Goal: Information Seeking & Learning: Learn about a topic

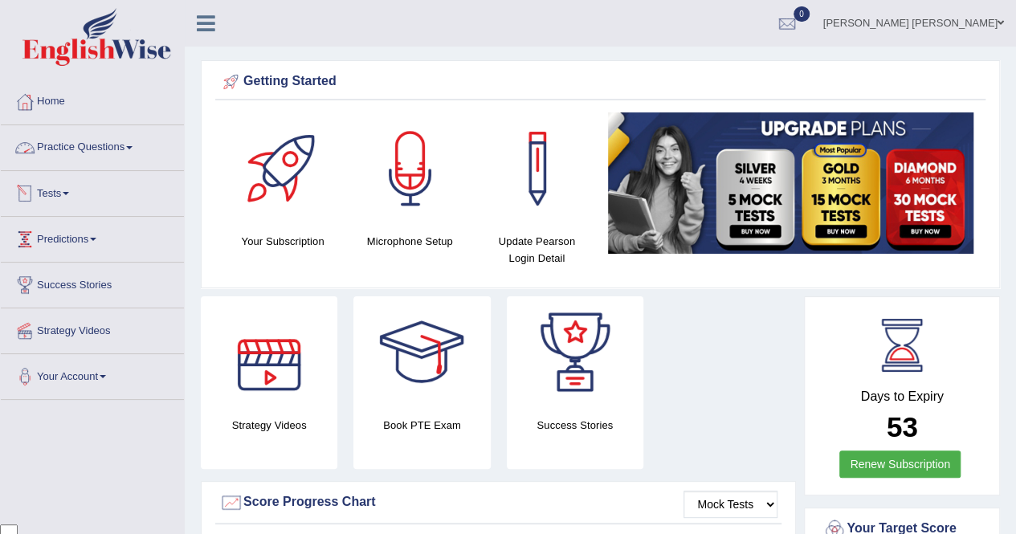
click at [132, 156] on link "Practice Questions" at bounding box center [92, 145] width 183 height 40
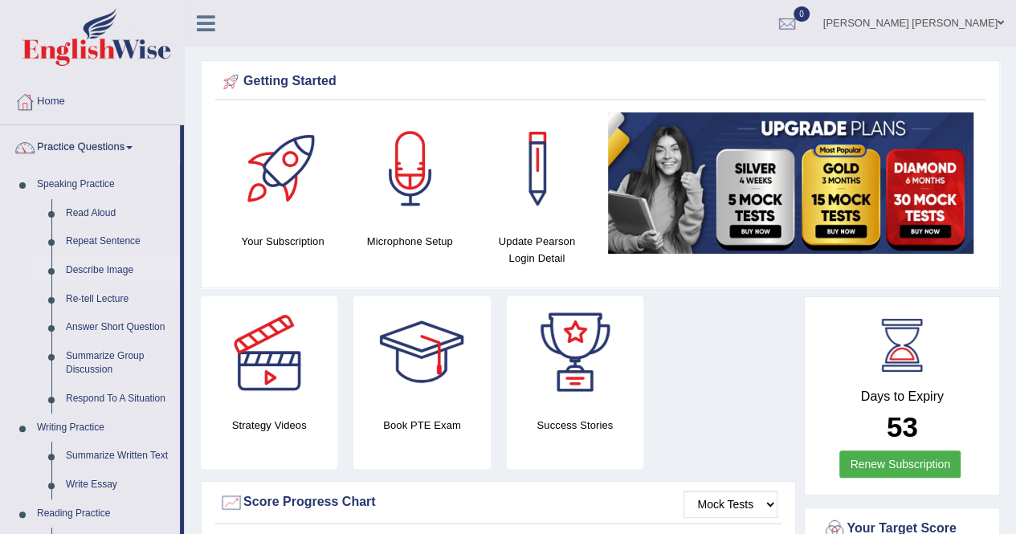
click at [115, 278] on link "Describe Image" at bounding box center [119, 270] width 121 height 29
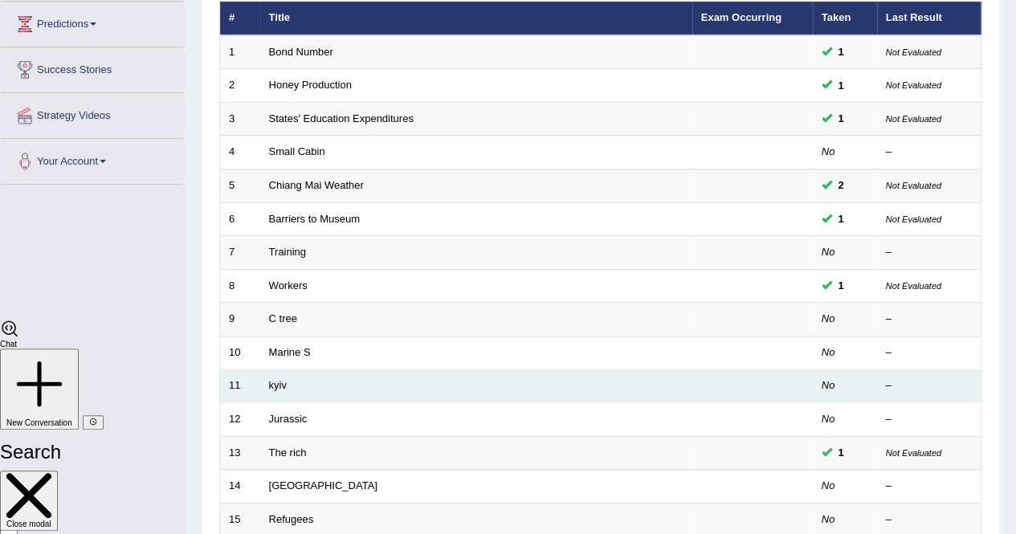
scroll to position [241, 0]
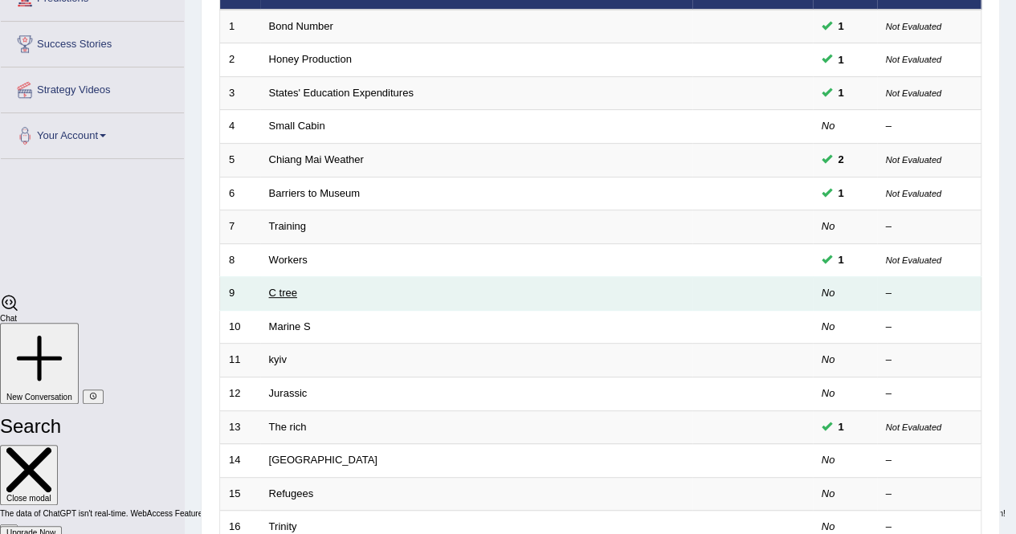
click at [273, 291] on link "C tree" at bounding box center [283, 293] width 28 height 12
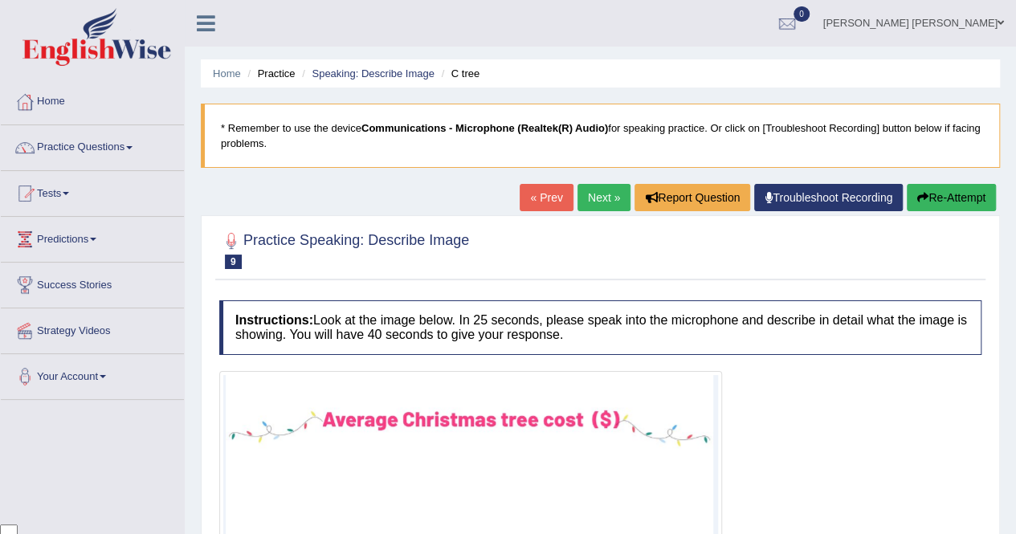
click at [592, 181] on div "Home Practice Speaking: Describe Image C tree * Remember to use the device Comm…" at bounding box center [600, 420] width 831 height 841
click at [596, 200] on link "Next »" at bounding box center [603, 197] width 53 height 27
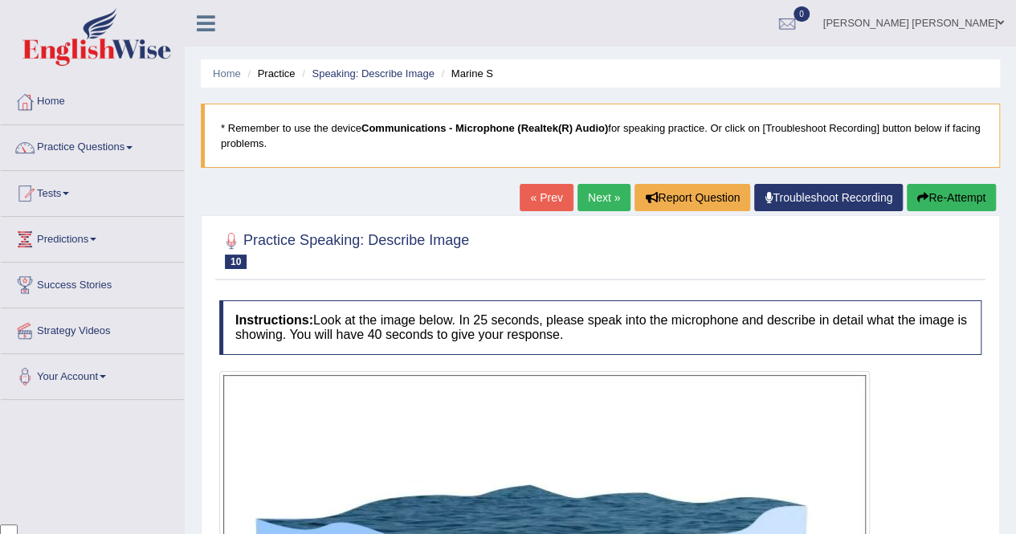
click at [588, 195] on link "Next »" at bounding box center [603, 197] width 53 height 27
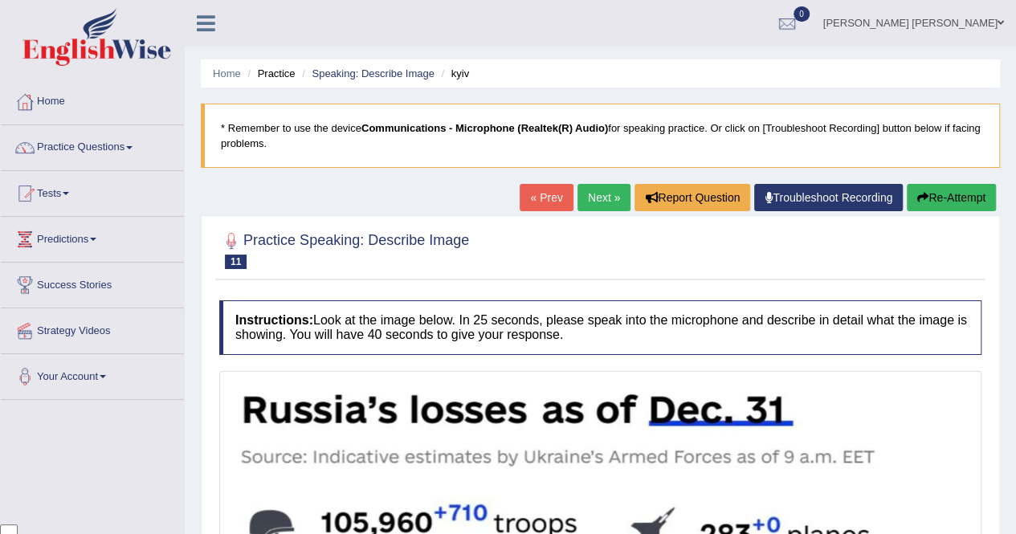
click at [609, 201] on link "Next »" at bounding box center [603, 197] width 53 height 27
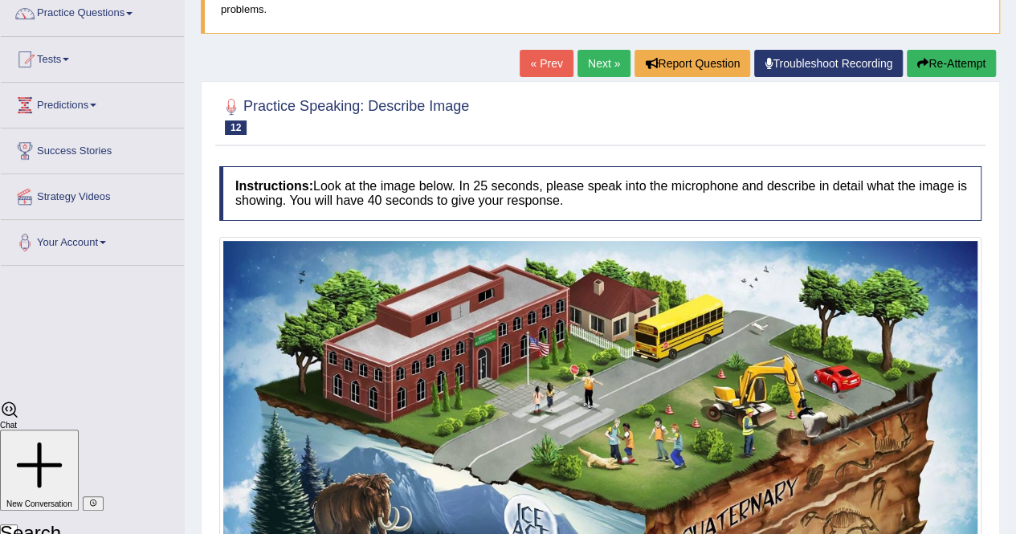
scroll to position [39, 0]
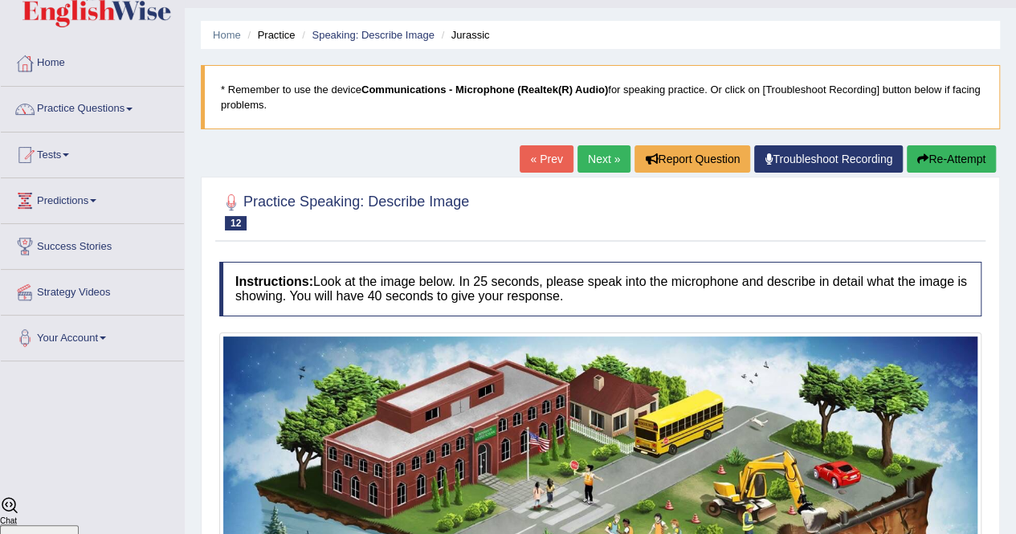
click at [595, 149] on link "Next »" at bounding box center [603, 158] width 53 height 27
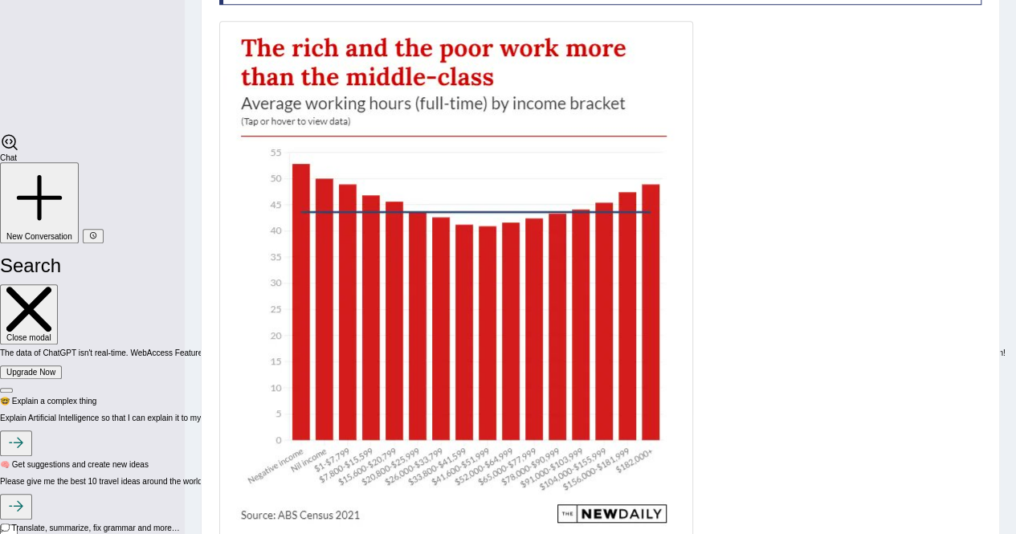
scroll to position [482, 0]
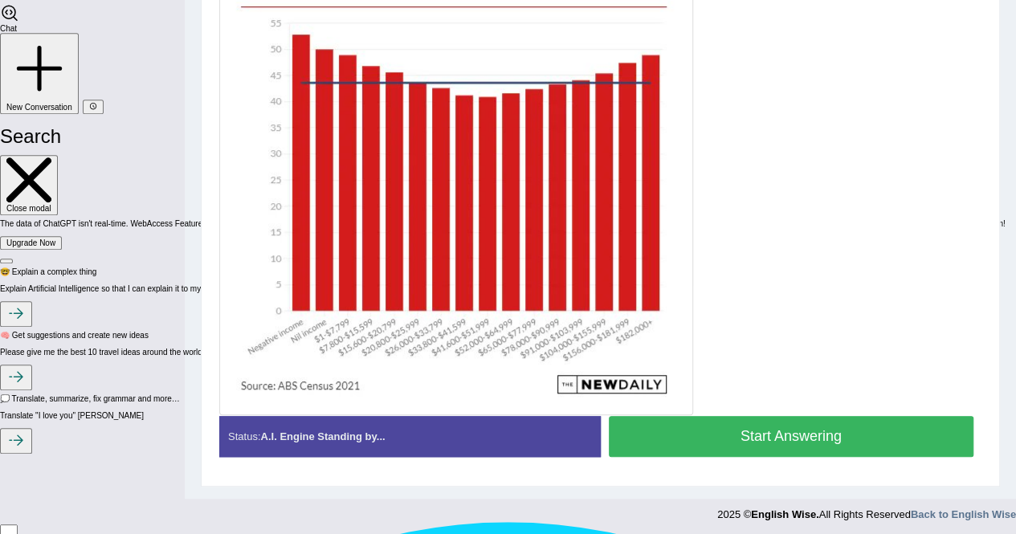
click at [727, 434] on button "Start Answering" at bounding box center [791, 436] width 365 height 41
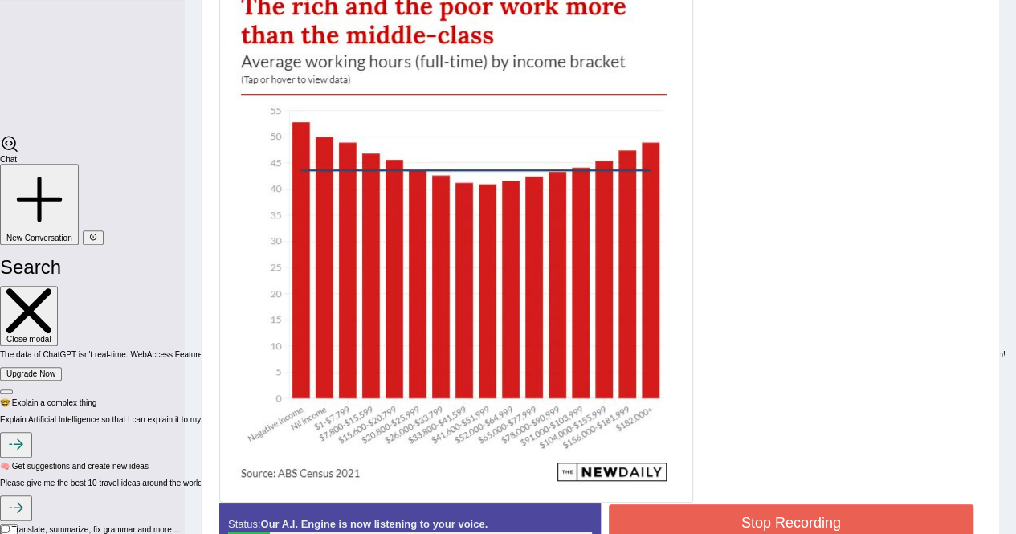
scroll to position [504, 0]
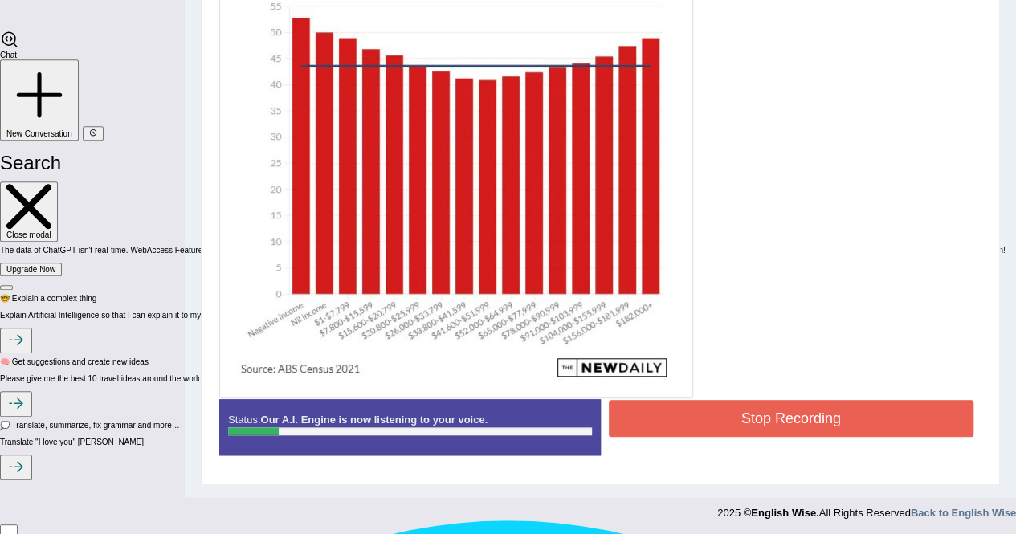
click at [726, 421] on button "Stop Recording" at bounding box center [791, 418] width 365 height 37
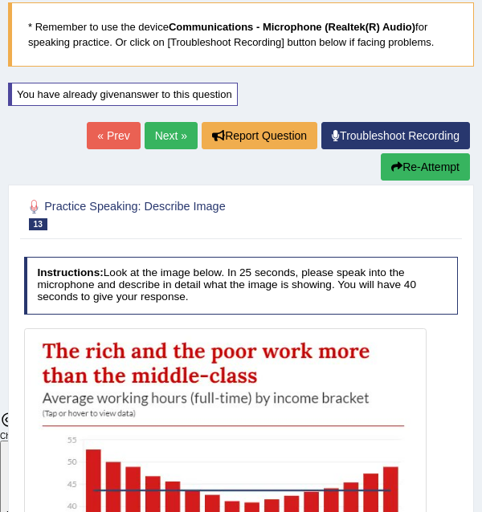
scroll to position [91, 0]
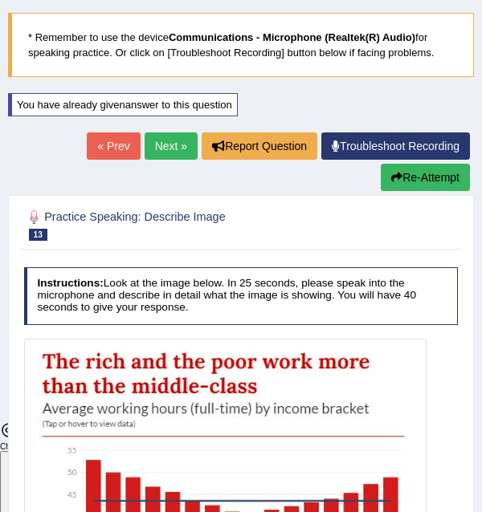
click at [381, 173] on button "Re-Attempt" at bounding box center [425, 177] width 89 height 27
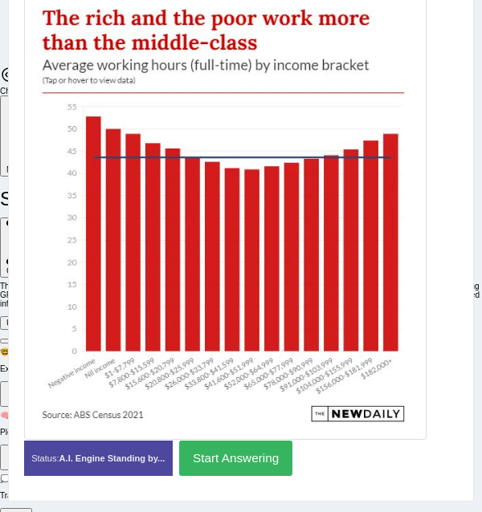
scroll to position [409, 0]
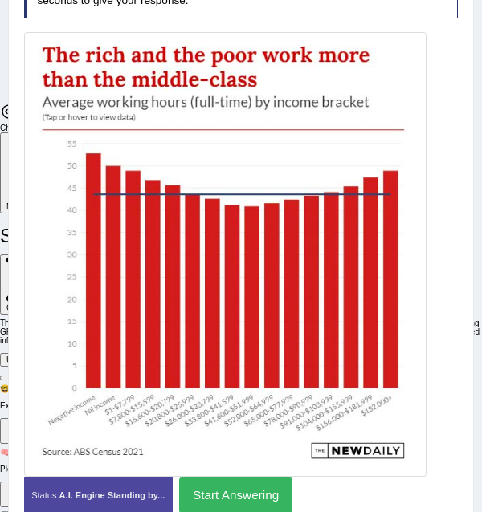
click at [212, 489] on button "Start Answering" at bounding box center [235, 495] width 113 height 35
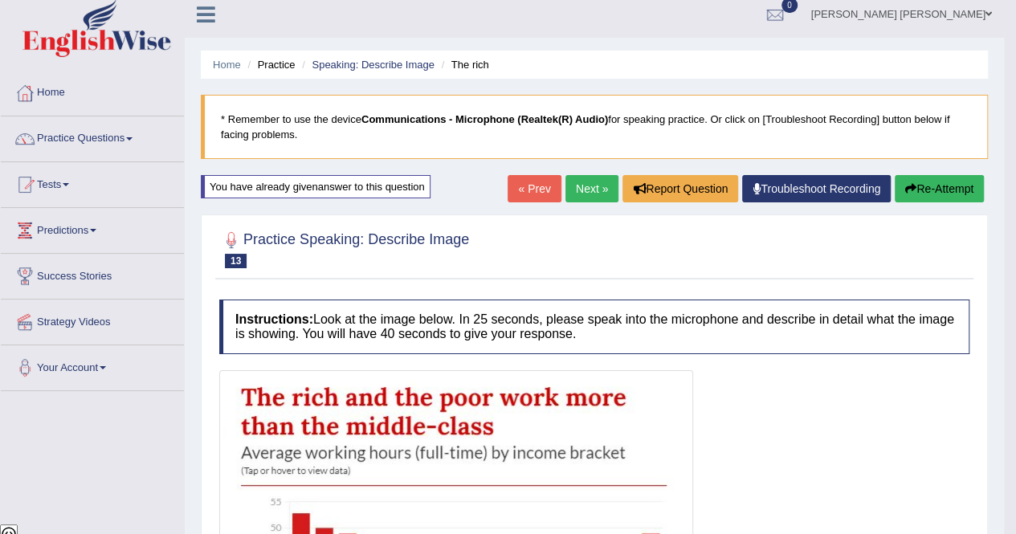
scroll to position [0, 0]
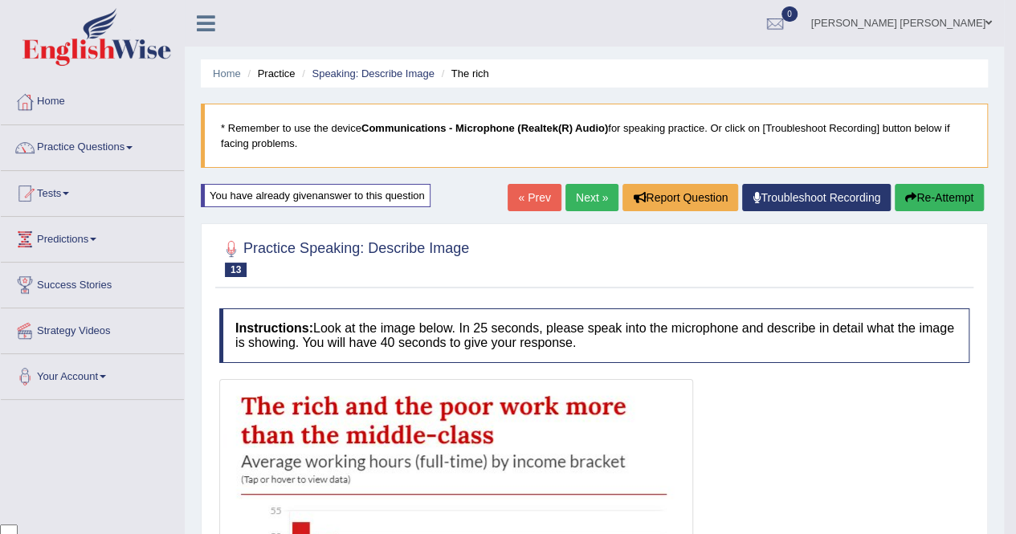
click at [481, 190] on link "Next »" at bounding box center [591, 197] width 53 height 27
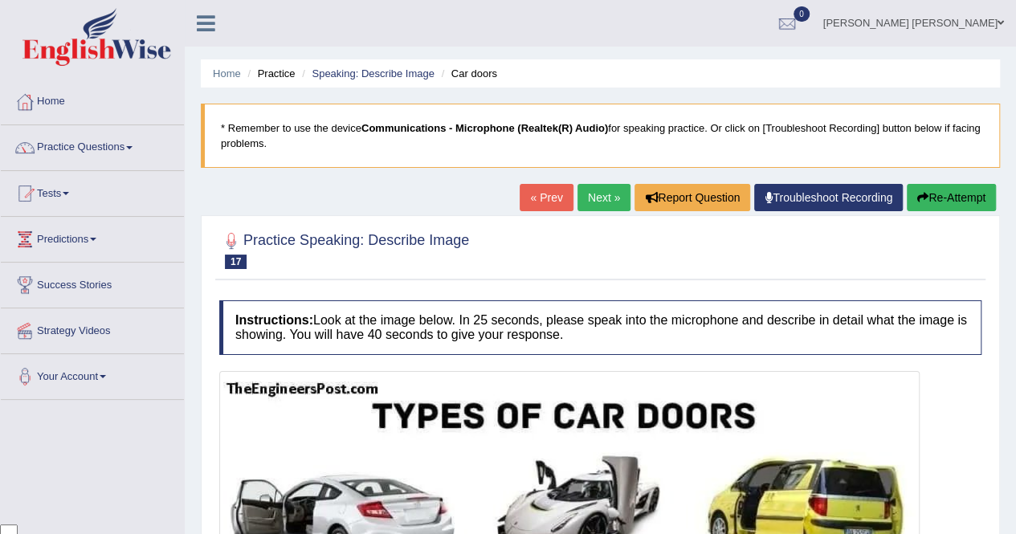
click at [597, 192] on link "Next »" at bounding box center [603, 197] width 53 height 27
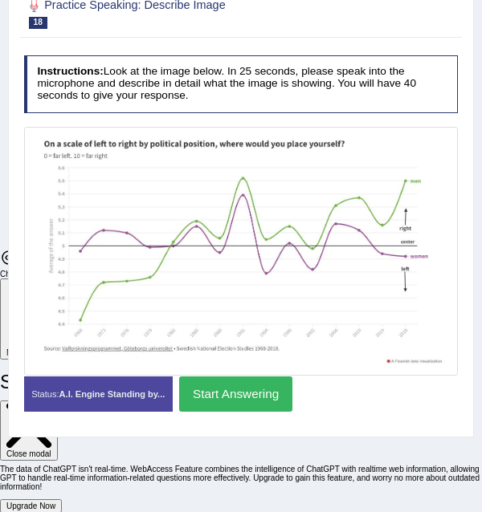
scroll to position [233, 0]
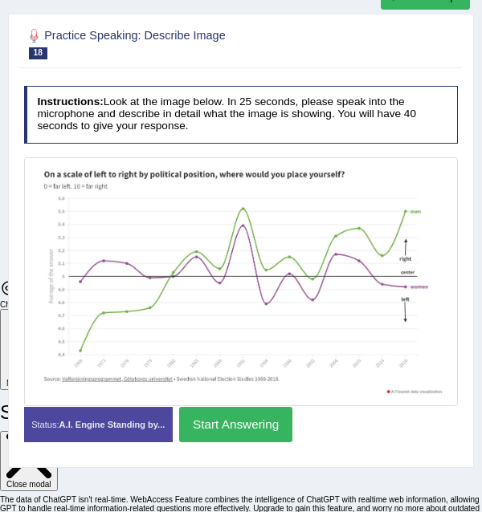
click at [237, 424] on button "Start Answering" at bounding box center [235, 424] width 113 height 35
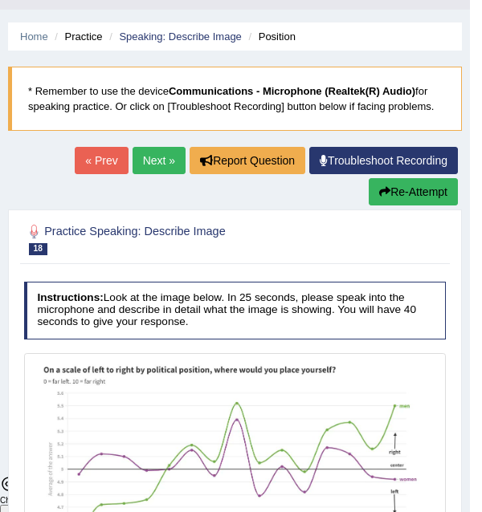
scroll to position [0, 0]
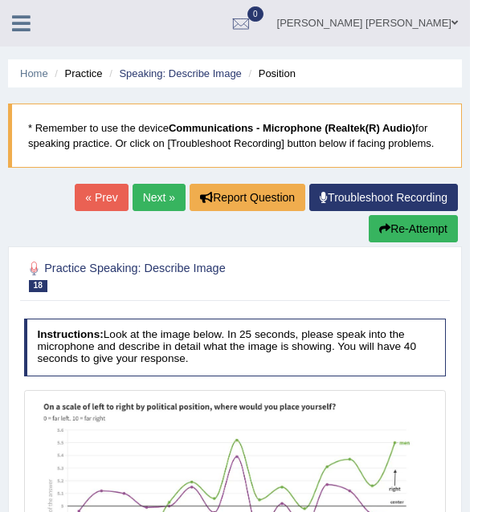
click at [161, 195] on link "Next »" at bounding box center [158, 197] width 53 height 27
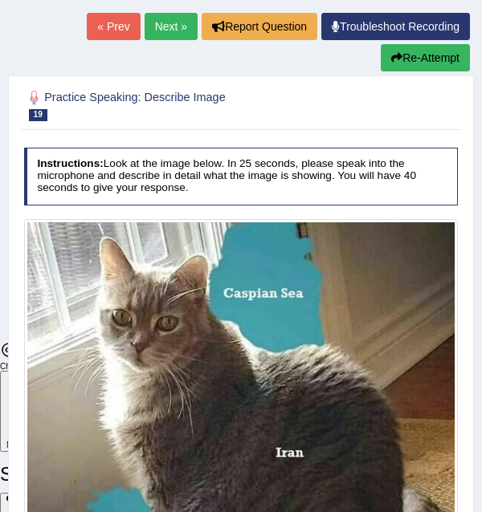
scroll to position [161, 0]
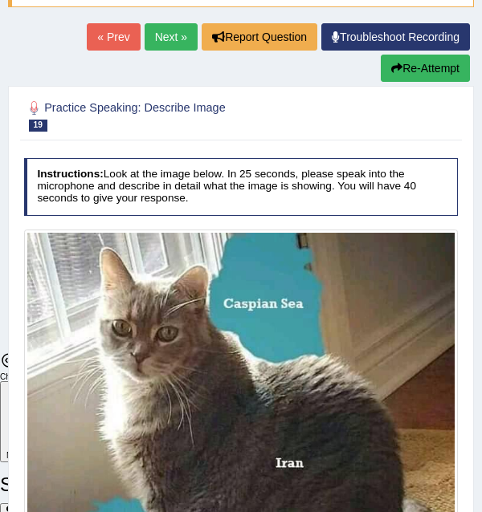
click at [176, 40] on link "Next »" at bounding box center [171, 36] width 53 height 27
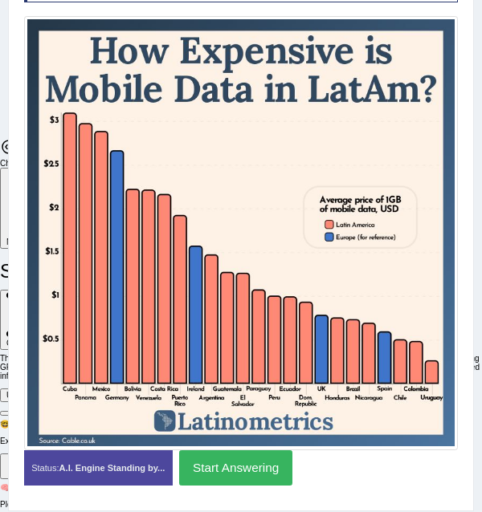
scroll to position [349, 0]
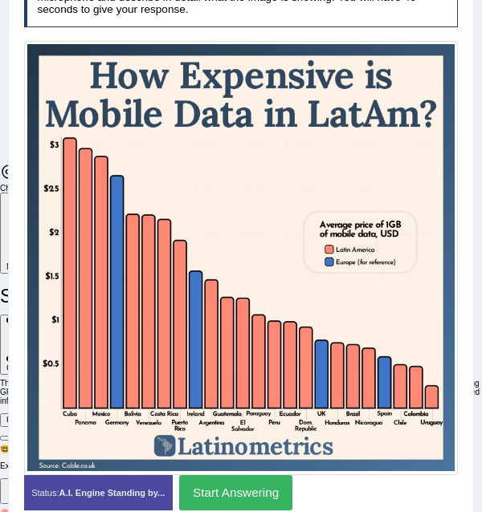
click at [236, 494] on button "Start Answering" at bounding box center [235, 492] width 113 height 35
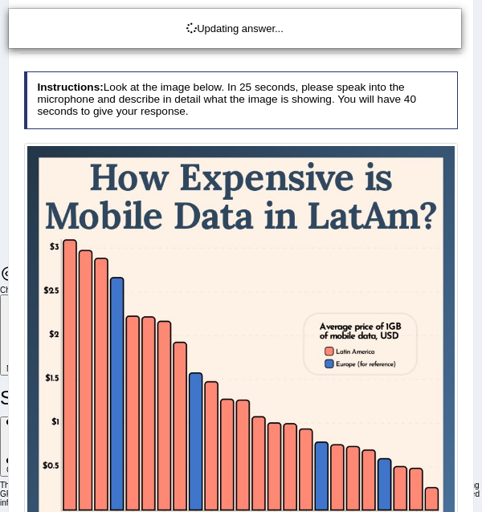
scroll to position [189, 0]
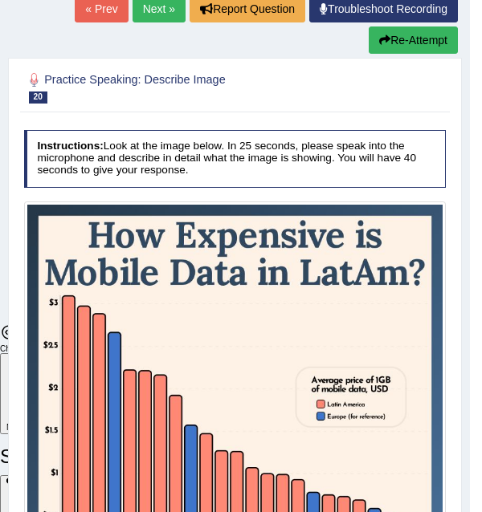
click at [159, 2] on link "Next »" at bounding box center [158, 8] width 53 height 27
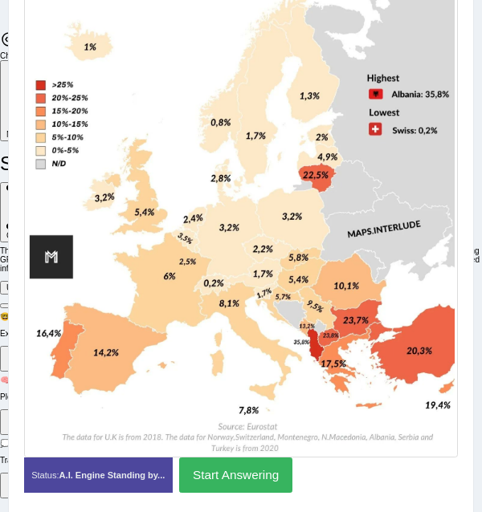
scroll to position [161, 0]
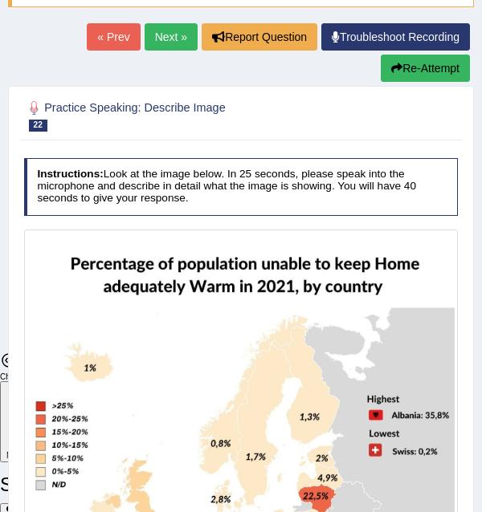
click at [165, 43] on link "Next »" at bounding box center [171, 36] width 53 height 27
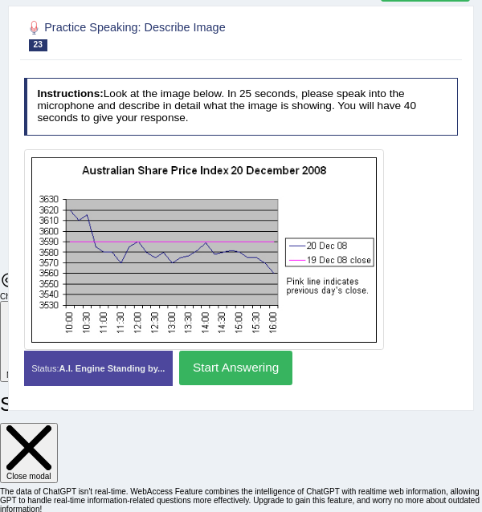
scroll to position [3747, 0]
click at [244, 374] on button "Start Answering" at bounding box center [235, 368] width 113 height 35
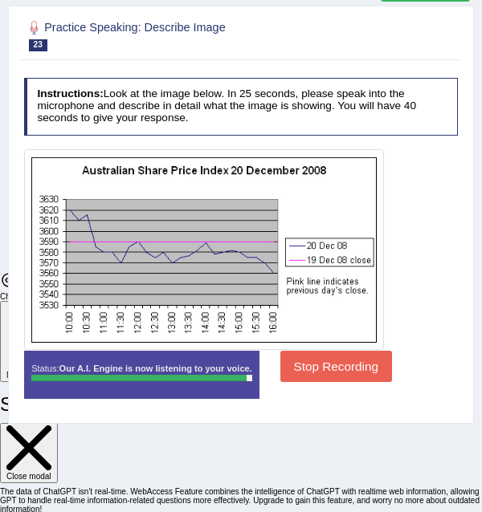
click at [313, 360] on button "Stop Recording" at bounding box center [336, 366] width 112 height 31
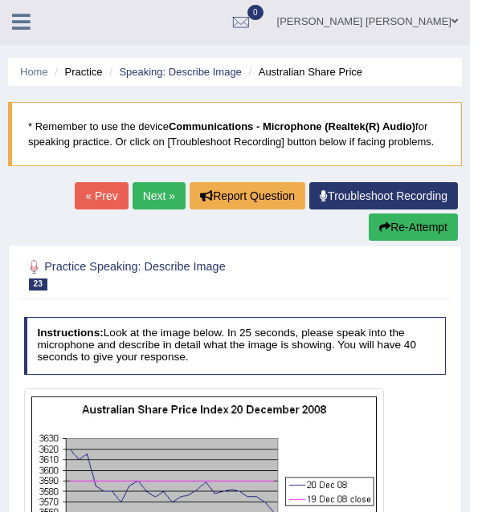
scroll to position [0, 0]
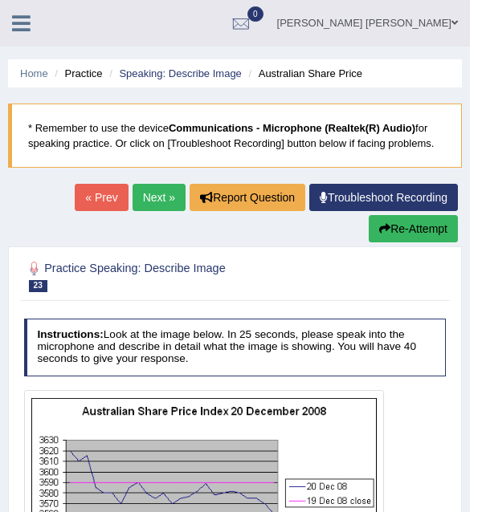
click at [151, 194] on link "Next »" at bounding box center [158, 197] width 53 height 27
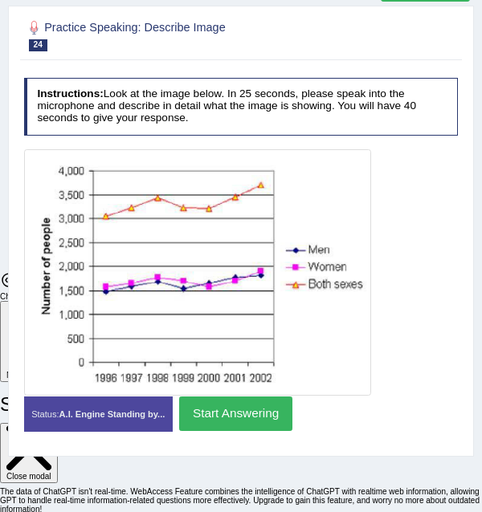
scroll to position [3747, 0]
click at [258, 413] on button "Start Answering" at bounding box center [235, 414] width 113 height 35
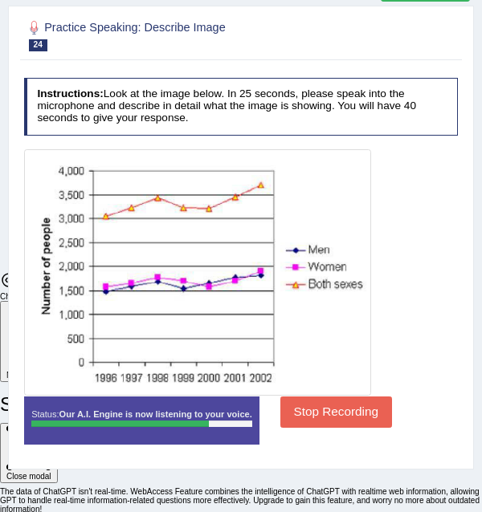
click at [347, 417] on button "Stop Recording" at bounding box center [336, 412] width 112 height 31
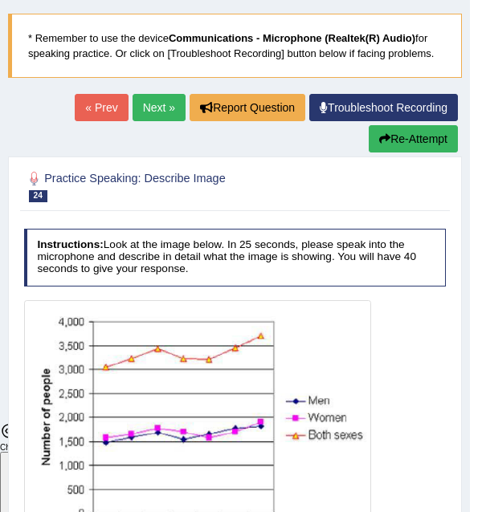
scroll to position [0, 0]
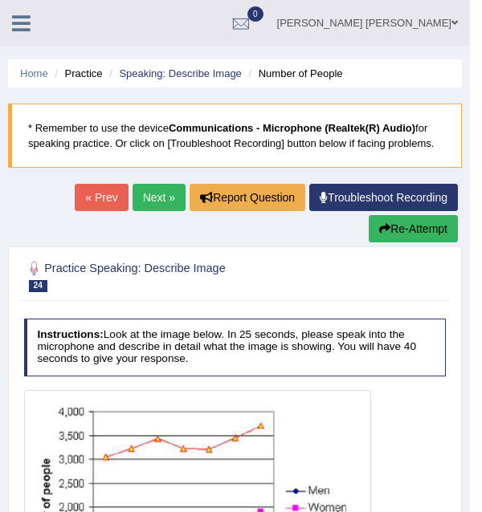
click at [149, 197] on link "Next »" at bounding box center [158, 197] width 53 height 27
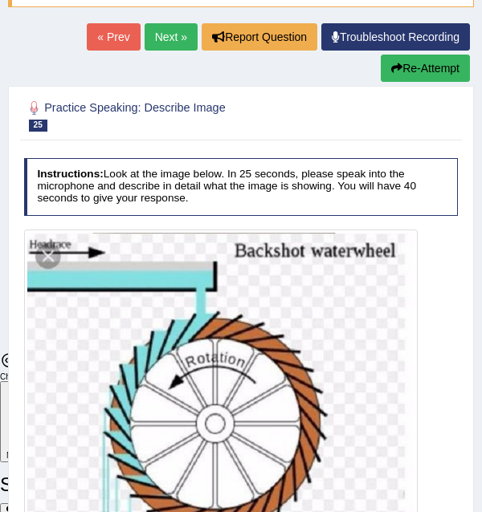
scroll to position [3747, 0]
click at [155, 36] on link "Next »" at bounding box center [171, 36] width 53 height 27
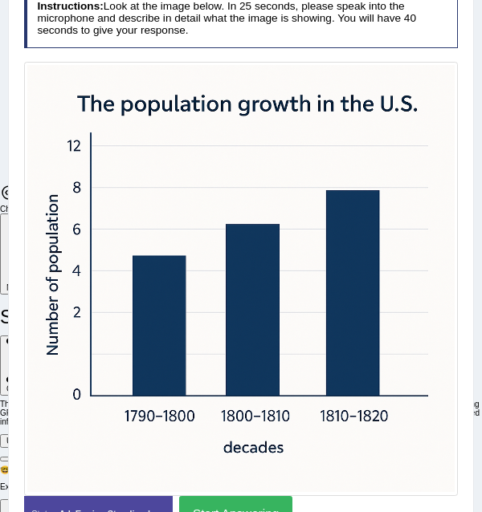
scroll to position [409, 0]
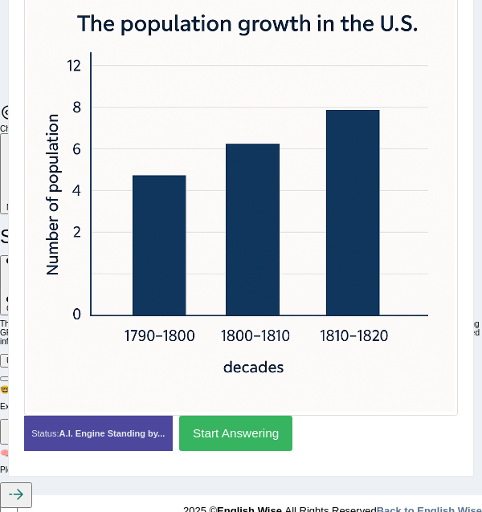
click at [208, 429] on button "Start Answering" at bounding box center [235, 433] width 113 height 35
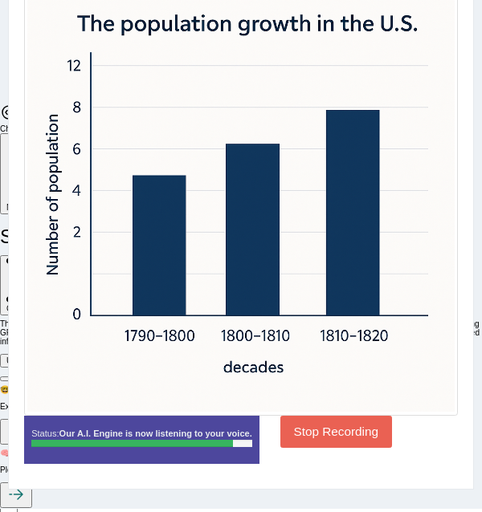
click at [305, 436] on button "Stop Recording" at bounding box center [336, 431] width 112 height 31
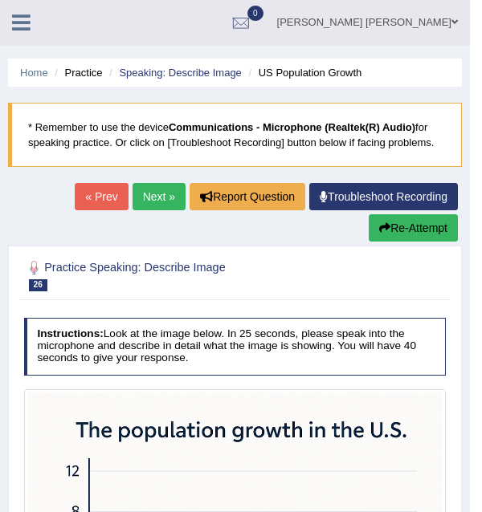
scroll to position [0, 0]
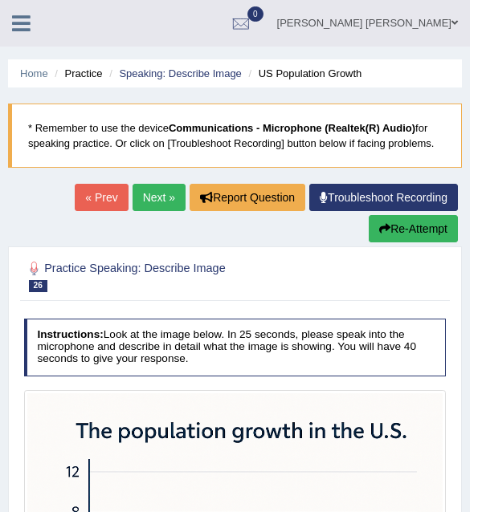
click at [145, 193] on link "Next »" at bounding box center [158, 197] width 53 height 27
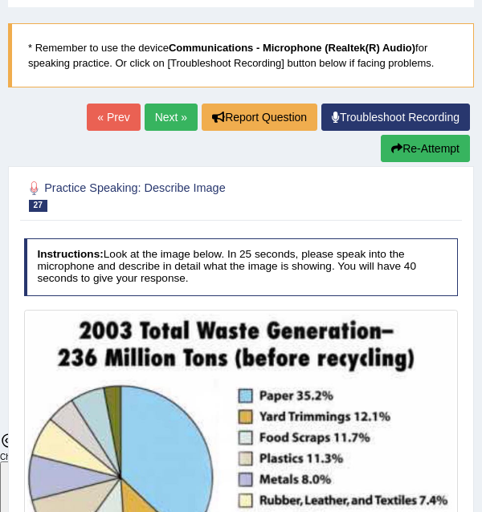
scroll to position [3747, 0]
click at [165, 113] on link "Next »" at bounding box center [171, 117] width 53 height 27
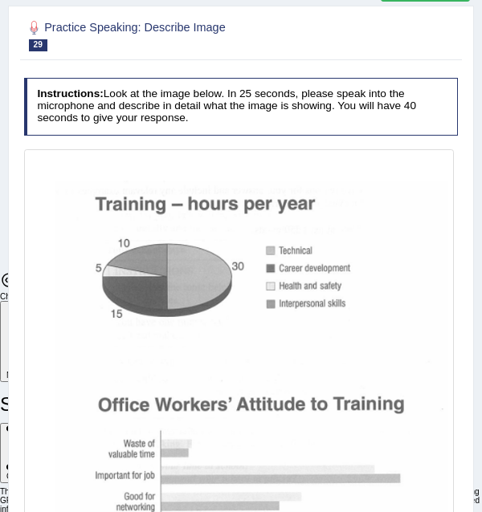
scroll to position [161, 0]
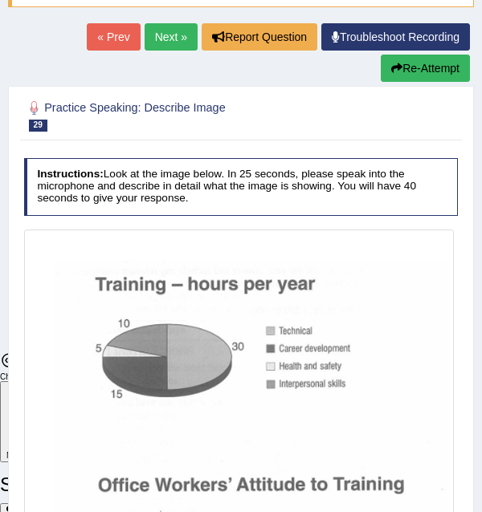
click at [176, 36] on link "Next »" at bounding box center [171, 36] width 53 height 27
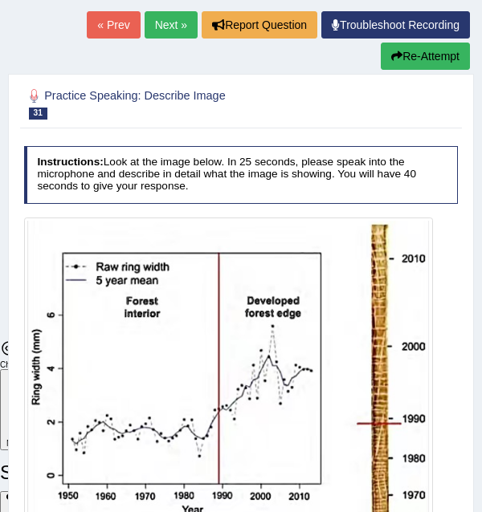
scroll to position [80, 0]
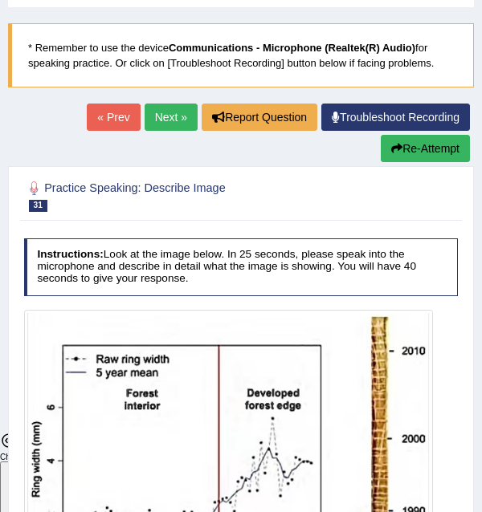
click at [171, 108] on link "Next »" at bounding box center [171, 117] width 53 height 27
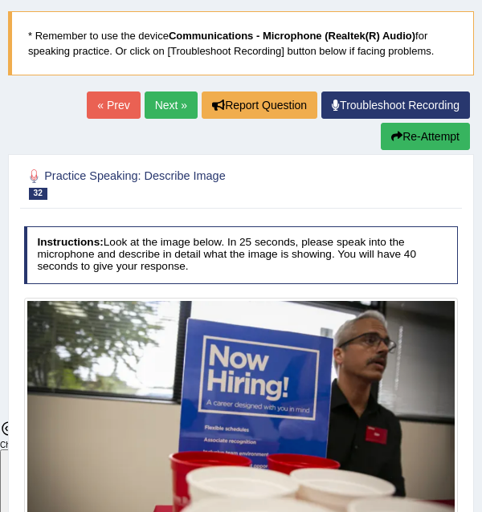
scroll to position [90, 0]
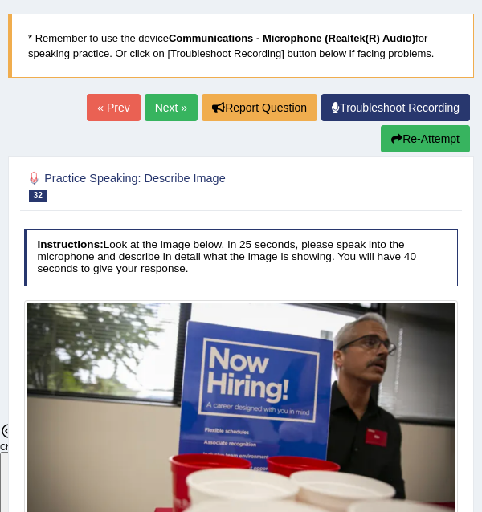
click at [170, 107] on link "Next »" at bounding box center [171, 107] width 53 height 27
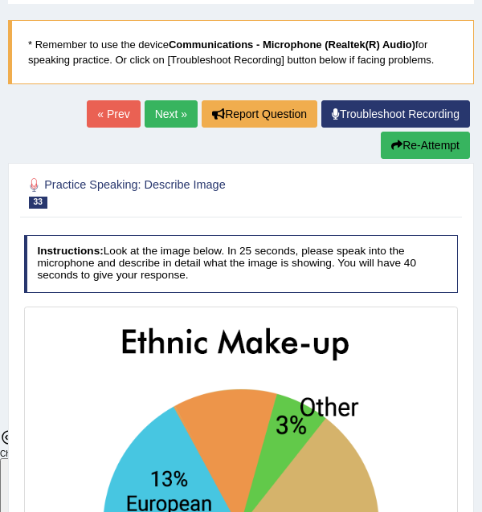
scroll to position [80, 0]
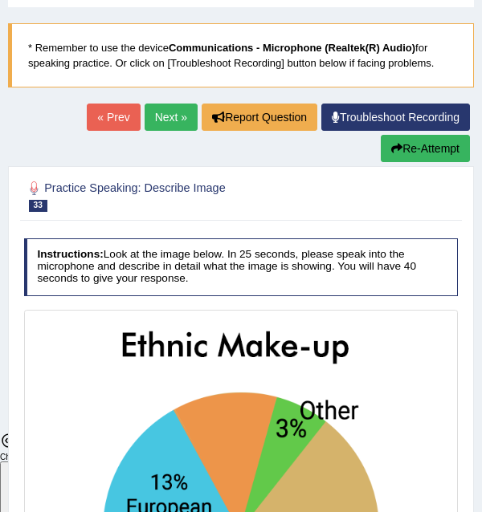
click at [150, 115] on link "Next »" at bounding box center [171, 117] width 53 height 27
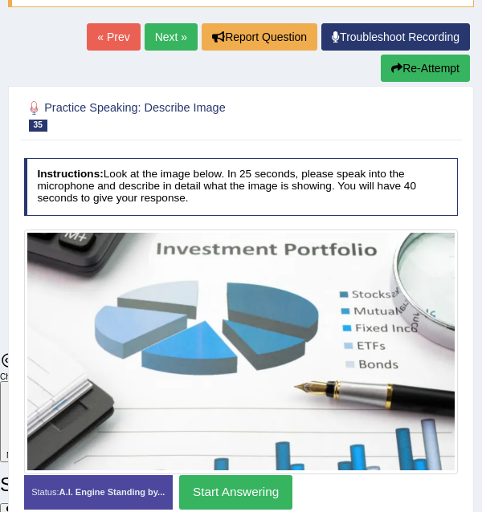
scroll to position [3747, 0]
click at [178, 43] on link "Next »" at bounding box center [171, 36] width 53 height 27
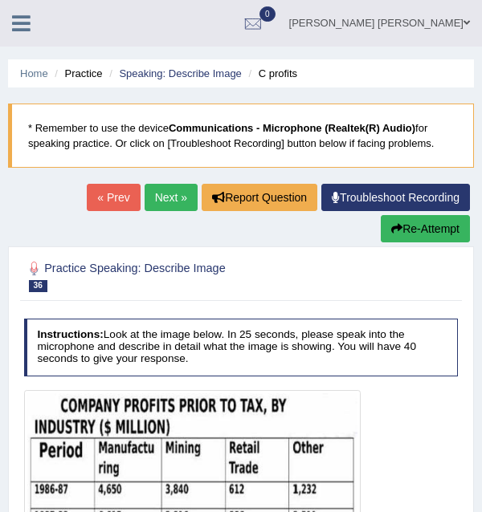
scroll to position [3747, 0]
click at [178, 195] on link "Next »" at bounding box center [171, 197] width 53 height 27
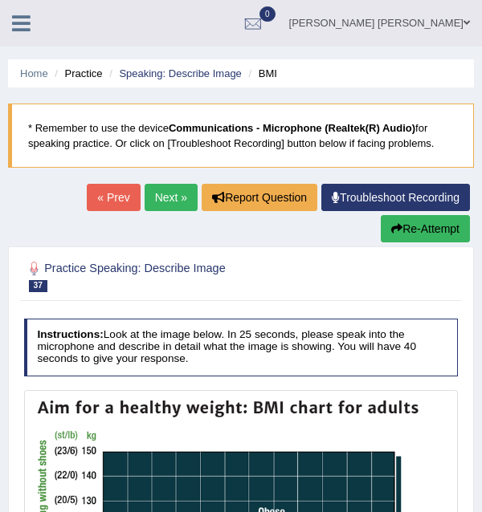
click at [161, 203] on link "Next »" at bounding box center [171, 197] width 53 height 27
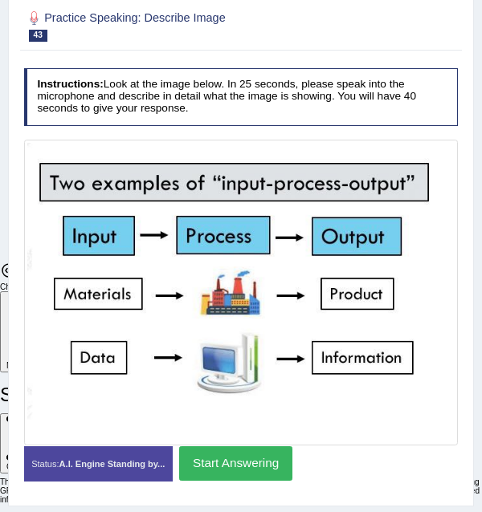
scroll to position [170, 0]
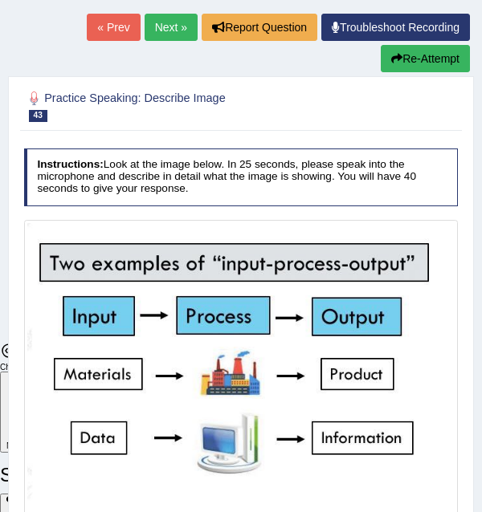
click at [157, 27] on link "Next »" at bounding box center [171, 27] width 53 height 27
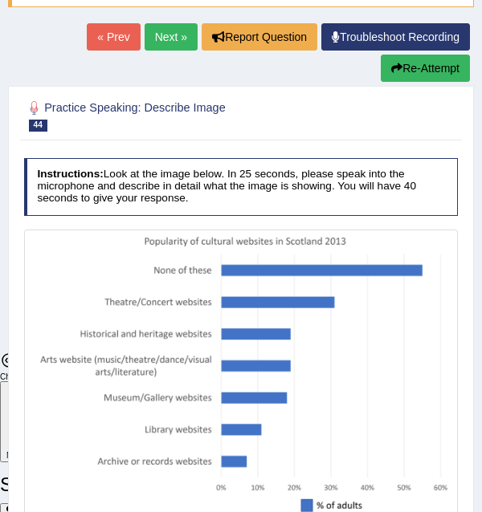
scroll to position [321, 0]
